Goal: Communication & Community: Answer question/provide support

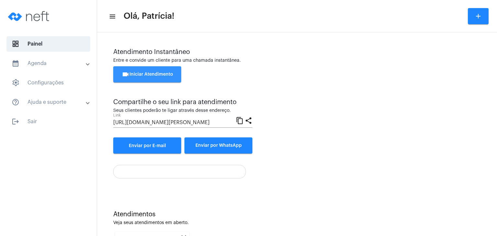
click at [146, 81] on button "videocam Iniciar Atendimento" at bounding box center [147, 74] width 68 height 16
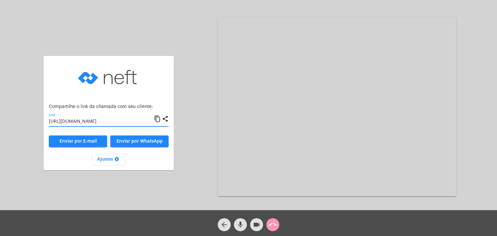
click at [115, 121] on input "[URL][DOMAIN_NAME]" at bounding box center [101, 121] width 105 height 5
click at [94, 122] on input "[URL][DOMAIN_NAME]" at bounding box center [101, 121] width 105 height 5
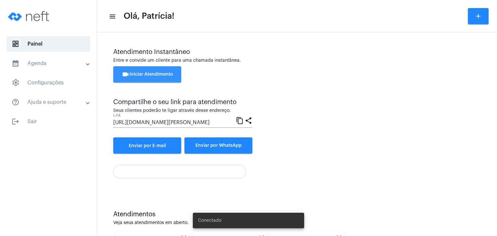
click at [177, 72] on button "videocam Iniciar Atendimento" at bounding box center [147, 74] width 68 height 16
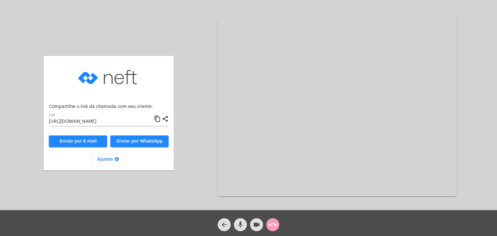
click at [272, 224] on mat-icon "call_end" at bounding box center [273, 225] width 8 height 8
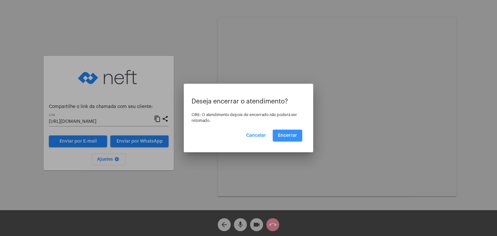
click at [292, 135] on span "Encerrar" at bounding box center [287, 135] width 19 height 5
